Goal: Find specific page/section: Find specific page/section

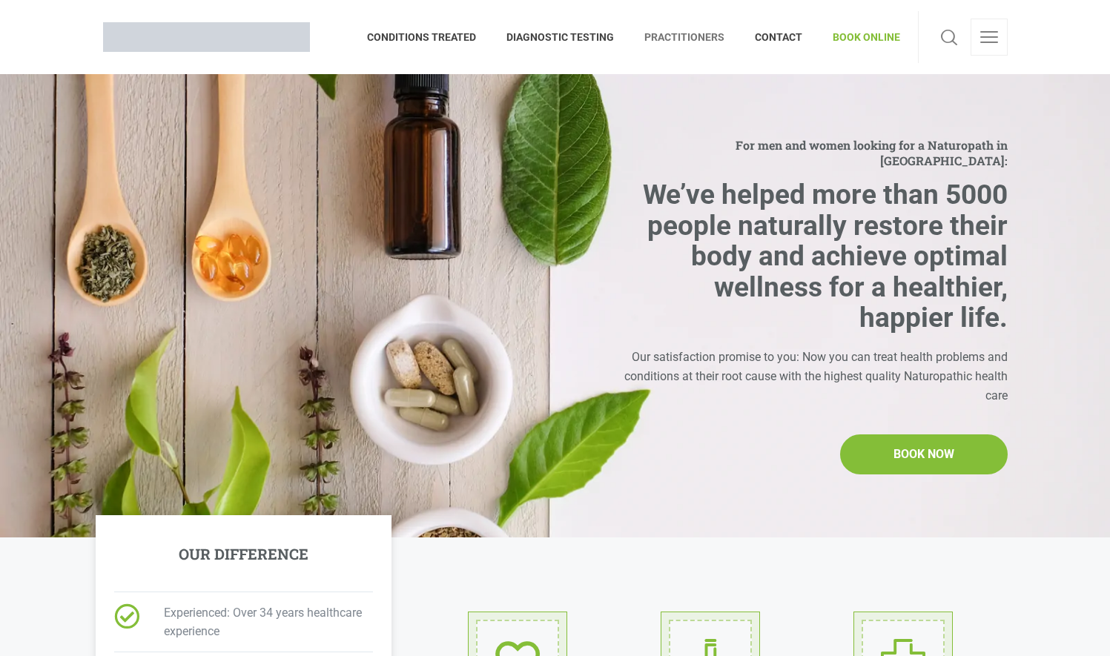
click at [687, 37] on span "PRACTITIONERS" at bounding box center [685, 37] width 110 height 24
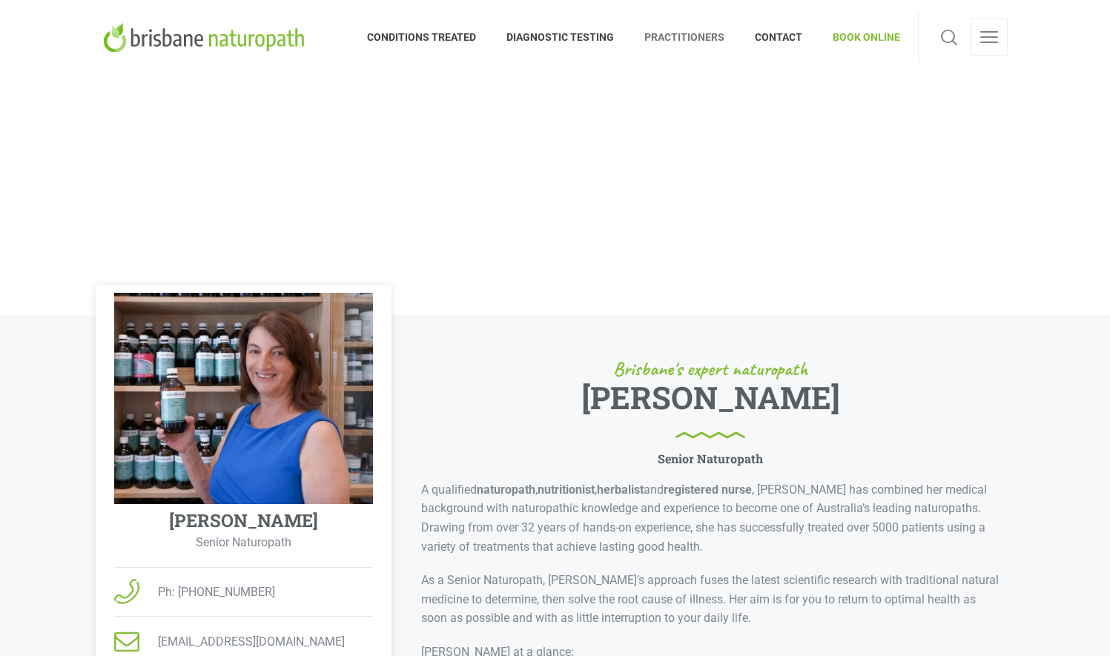
click at [992, 354] on div "Brisbane's expert naturopath [PERSON_NAME] Senior Naturopath A qualified naturo…" at bounding box center [703, 616] width 623 height 573
click at [977, 349] on div "Brisbane's expert naturopath [PERSON_NAME] Senior Naturopath A qualified naturo…" at bounding box center [703, 616] width 623 height 573
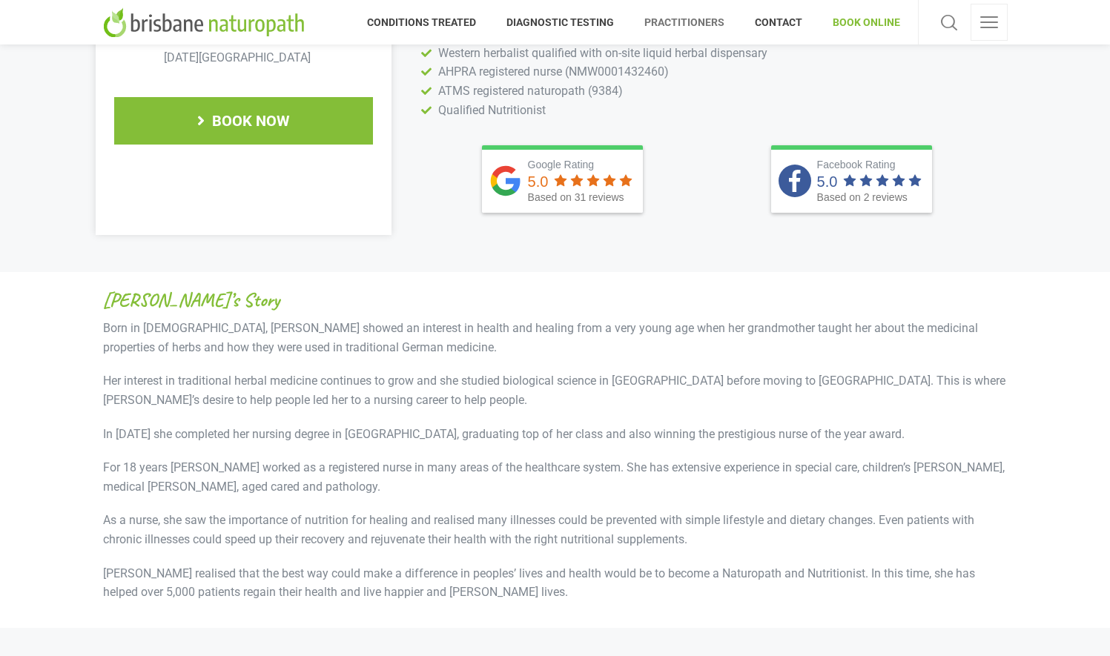
scroll to position [222, 0]
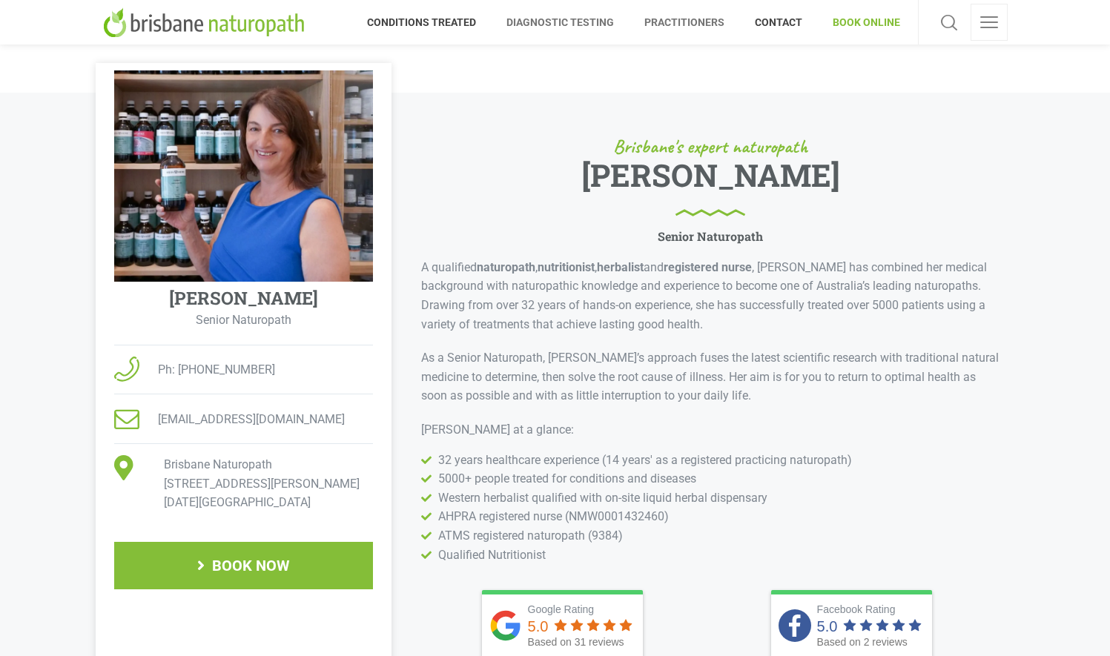
drag, startPoint x: 507, startPoint y: 183, endPoint x: 587, endPoint y: 45, distance: 159.1
click at [507, 183] on div "[PERSON_NAME]" at bounding box center [710, 186] width 578 height 62
